Goal: Navigation & Orientation: Understand site structure

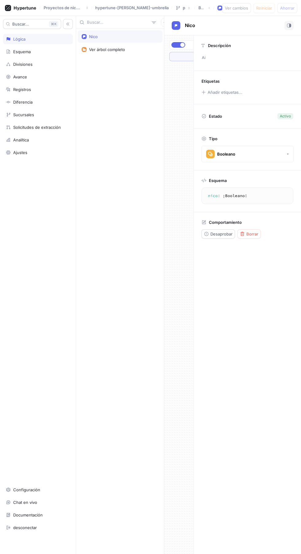
scroll to position [10, 0]
click at [289, 23] on icon "button" at bounding box center [289, 25] width 4 height 4
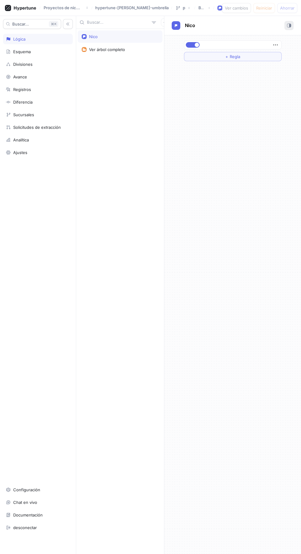
click at [290, 24] on rect "button" at bounding box center [290, 25] width 1 height 3
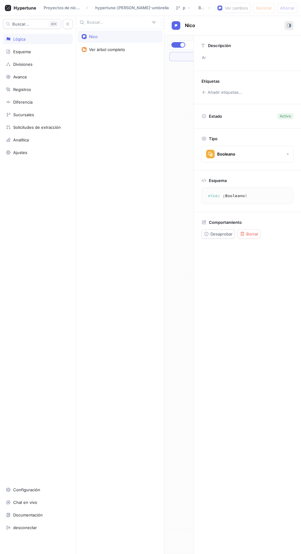
click at [288, 23] on icon "button" at bounding box center [289, 25] width 4 height 4
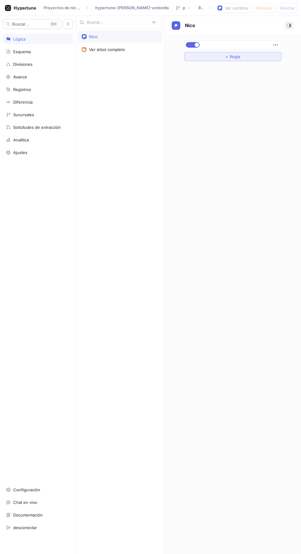
click at [264, 52] on button "+ Regla" at bounding box center [233, 56] width 98 height 9
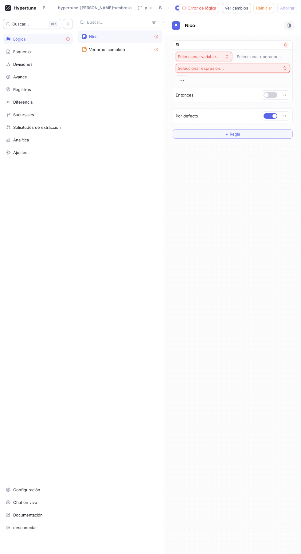
click at [266, 93] on span "button" at bounding box center [266, 95] width 4 height 4
click at [40, 87] on div "Registros" at bounding box center [38, 89] width 64 height 5
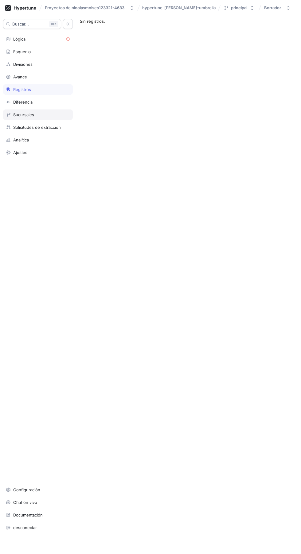
click at [49, 112] on div "Sucursales" at bounding box center [38, 114] width 64 height 5
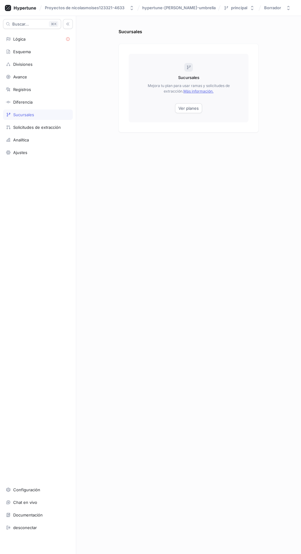
scroll to position [41, 0]
click at [24, 504] on font "Chat en vivo" at bounding box center [25, 502] width 24 height 5
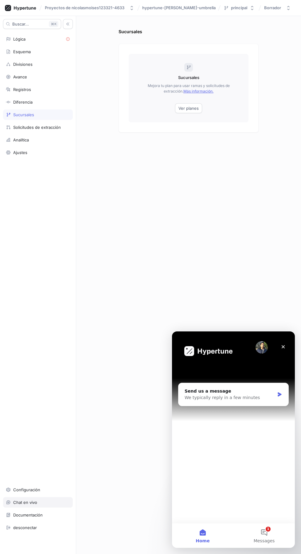
scroll to position [0, 0]
click at [255, 232] on div "Sucursales Sucursales Mejora tu plan para usar ramas y solicitudes de extracció…" at bounding box center [188, 291] width 145 height 526
click at [283, 347] on icon "Close" at bounding box center [283, 346] width 3 height 3
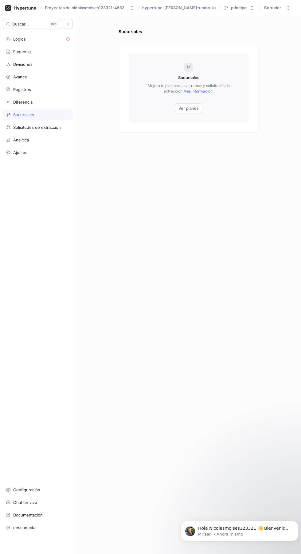
scroll to position [10, 0]
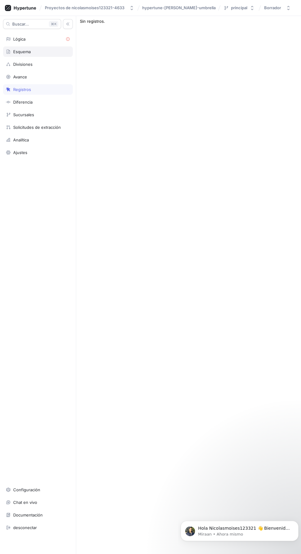
click at [36, 49] on div "Esquema" at bounding box center [38, 51] width 64 height 5
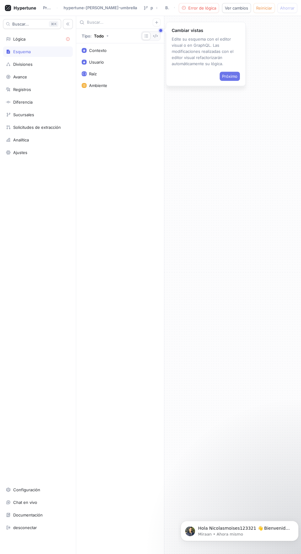
click at [227, 72] on button "Próximo" at bounding box center [230, 76] width 20 height 9
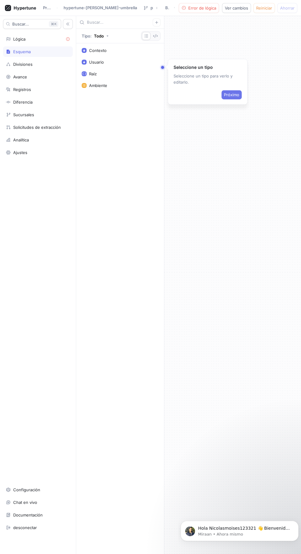
click at [232, 92] on font "Próximo" at bounding box center [231, 94] width 15 height 5
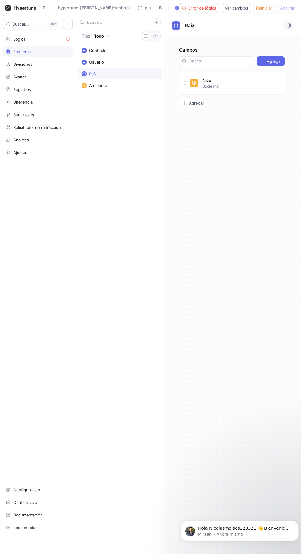
scroll to position [10, 0]
